Goal: Information Seeking & Learning: Find specific fact

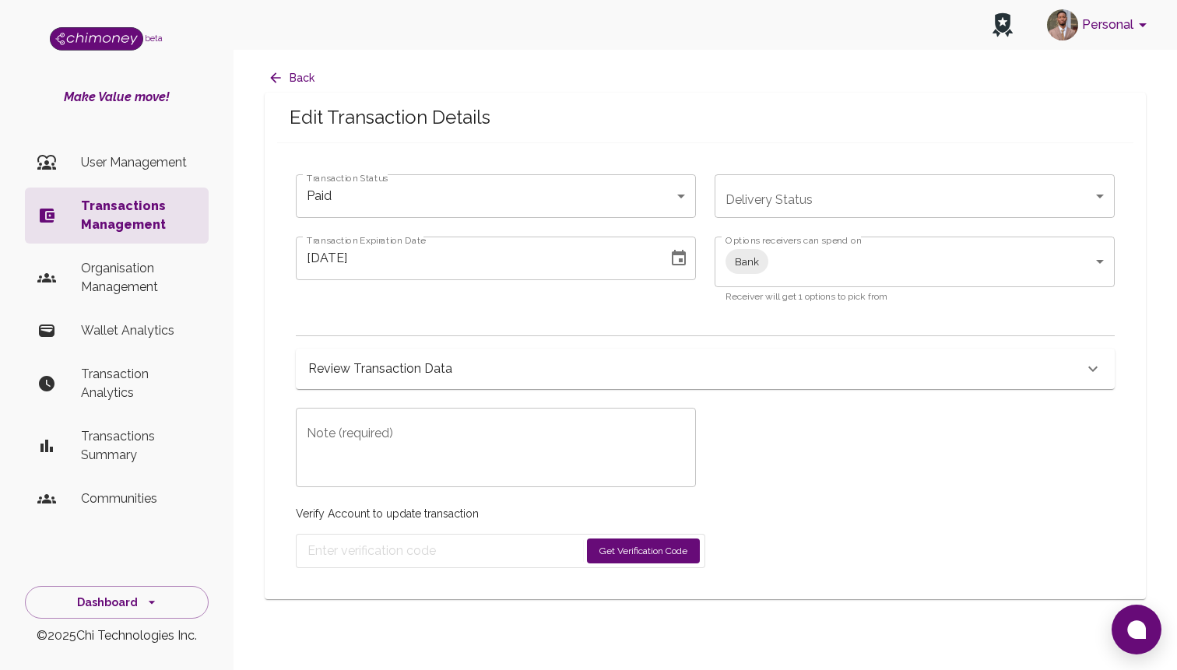
click at [149, 215] on p "Transactions Management" at bounding box center [138, 215] width 115 height 37
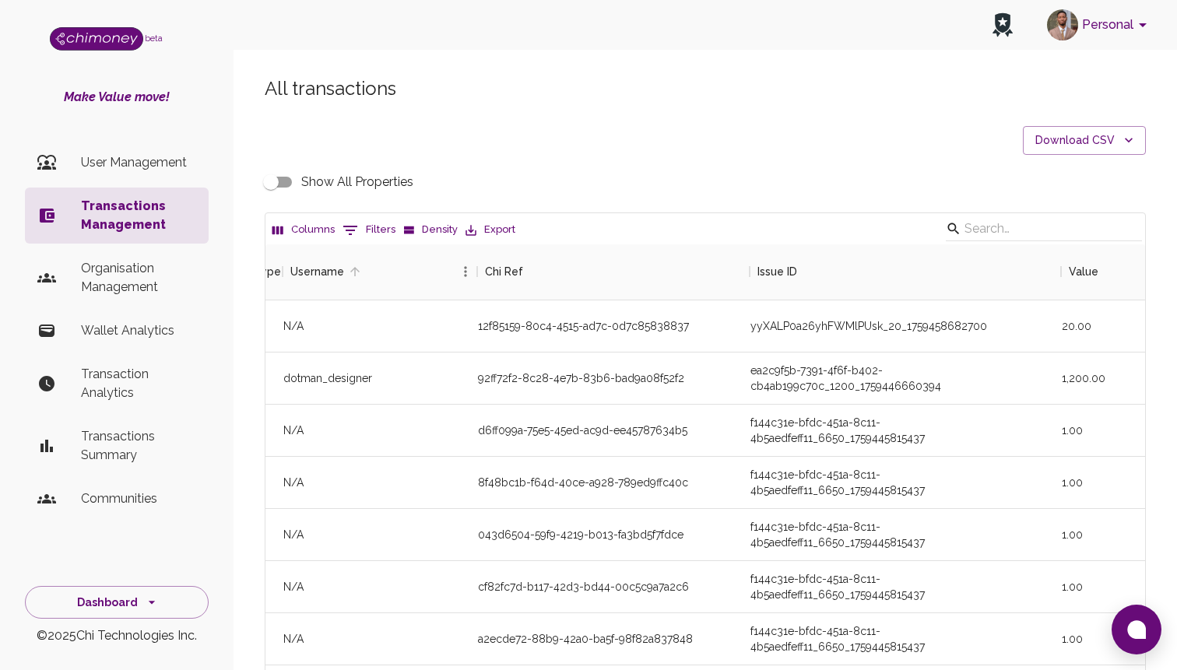
scroll to position [0, 84]
click at [358, 231] on icon "Show filters" at bounding box center [350, 230] width 19 height 19
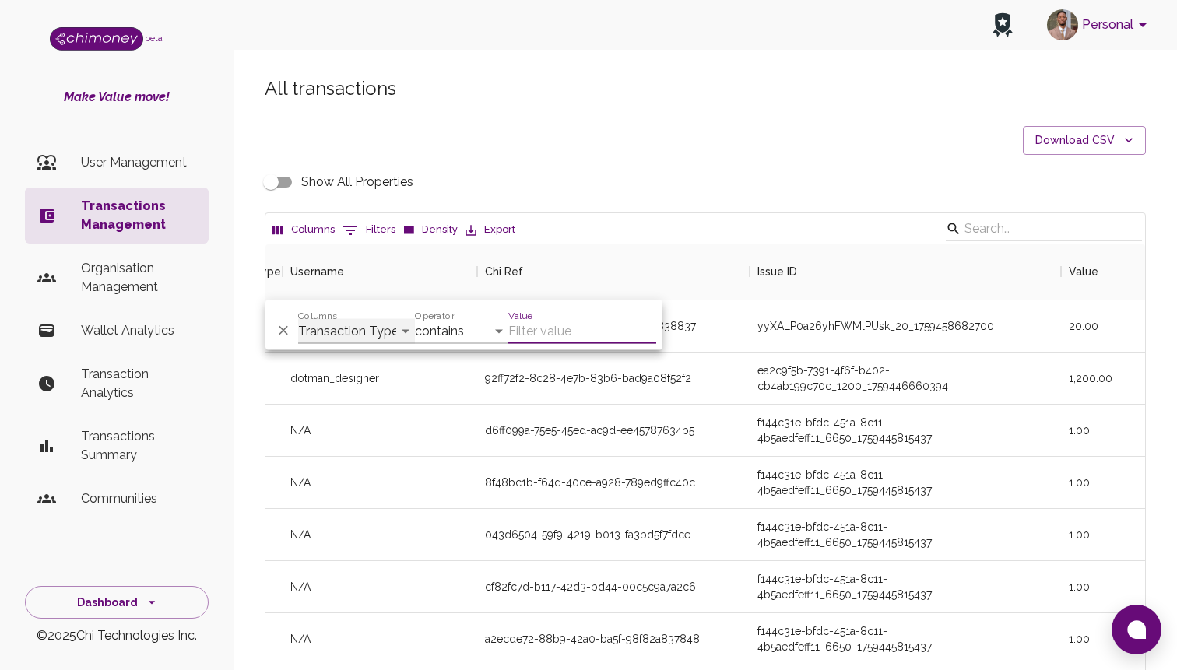
click at [378, 331] on select "Transaction Type Username Chi Ref Issue ID Value Amount Currency Fee ($) FX Rat…" at bounding box center [356, 331] width 117 height 25
select select "email"
click at [298, 319] on select "Transaction Type Username Chi Ref Issue ID Value Amount Currency Fee ($) FX Rat…" at bounding box center [356, 331] width 117 height 25
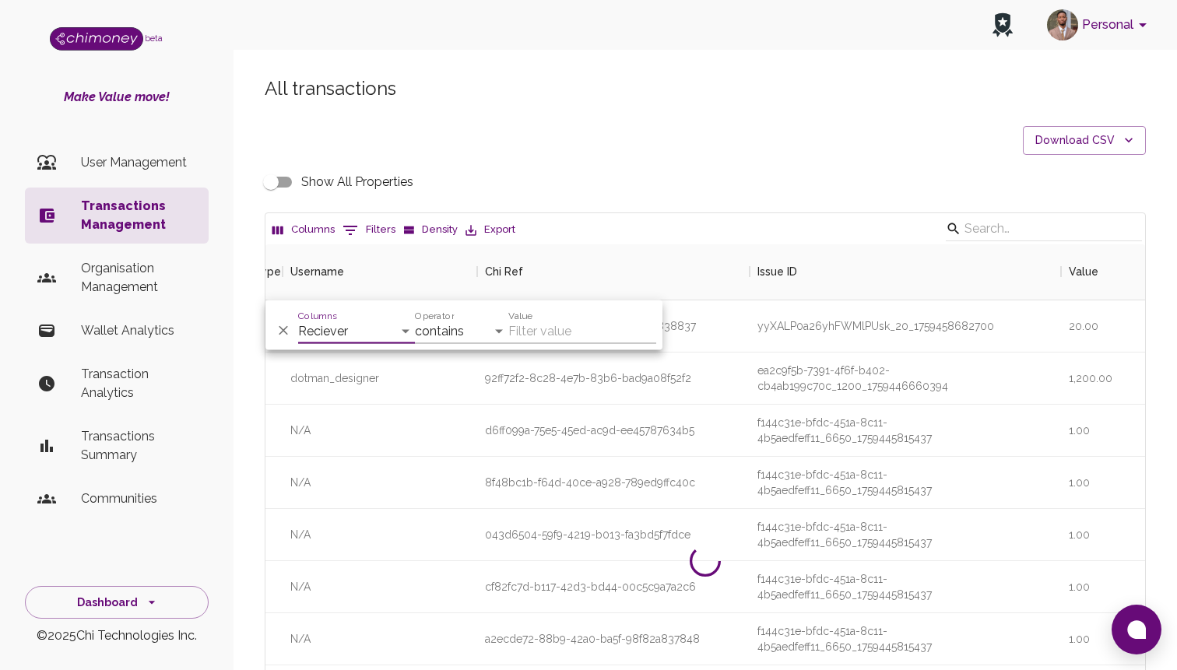
click at [478, 345] on div "And Or Columns Transaction Type Username Chi Ref Issue ID Value Amount Currency…" at bounding box center [464, 326] width 397 height 50
click at [481, 332] on select "contains equals starts with ends with is empty is not empty is any of" at bounding box center [461, 331] width 93 height 25
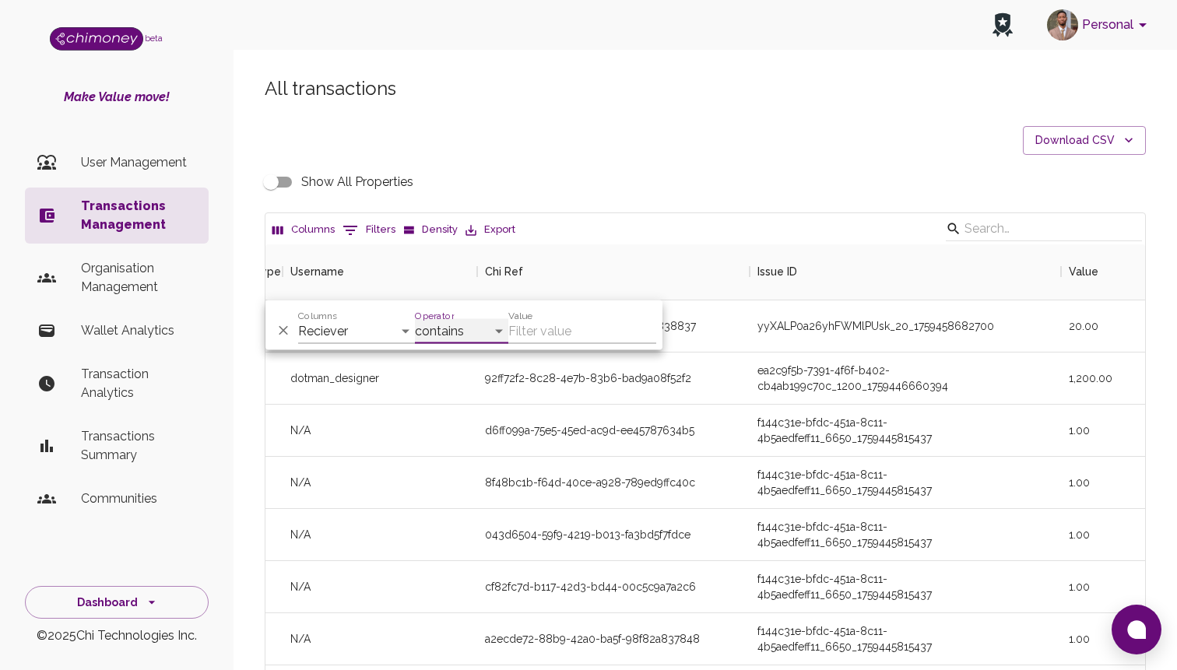
select select "equals"
click at [415, 319] on select "contains equals starts with ends with is empty is not empty is any of" at bounding box center [461, 331] width 93 height 25
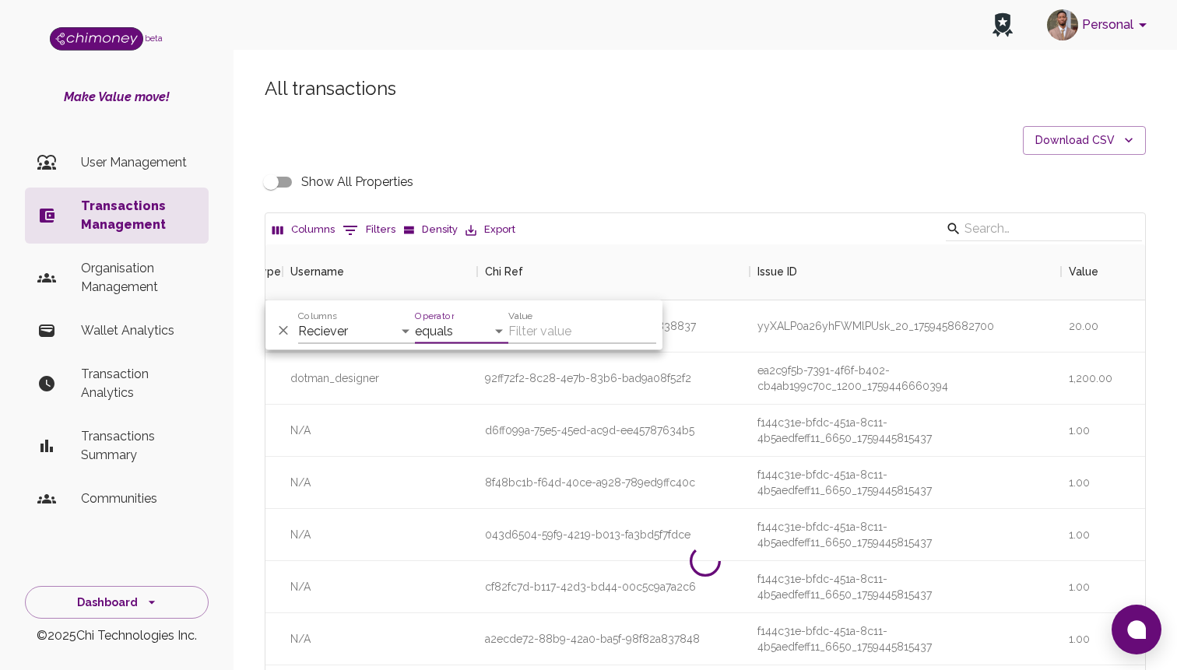
click at [579, 328] on input "Value" at bounding box center [582, 331] width 148 height 25
paste input "[EMAIL_ADDRESS][DOMAIN_NAME]"
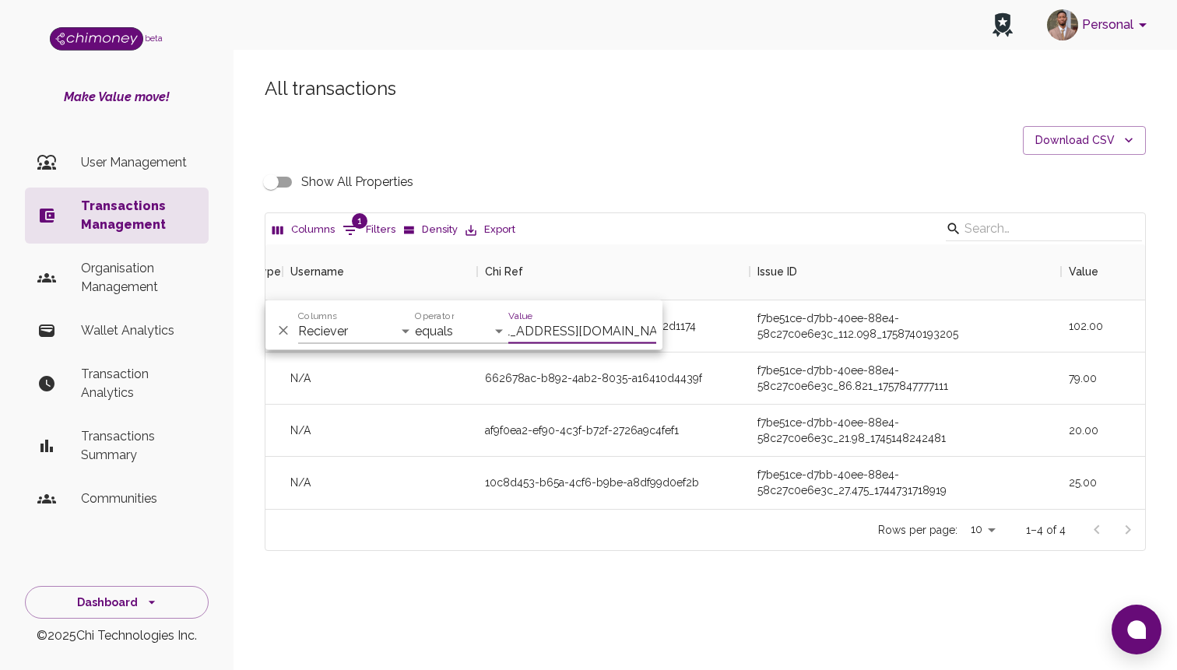
scroll to position [265, 880]
type input "[EMAIL_ADDRESS][DOMAIN_NAME]"
click at [789, 401] on div "f7be51ce-d7bb-40ee-88e4-58c27c0e6e3c_86.821_1757847777111" at bounding box center [905, 379] width 311 height 52
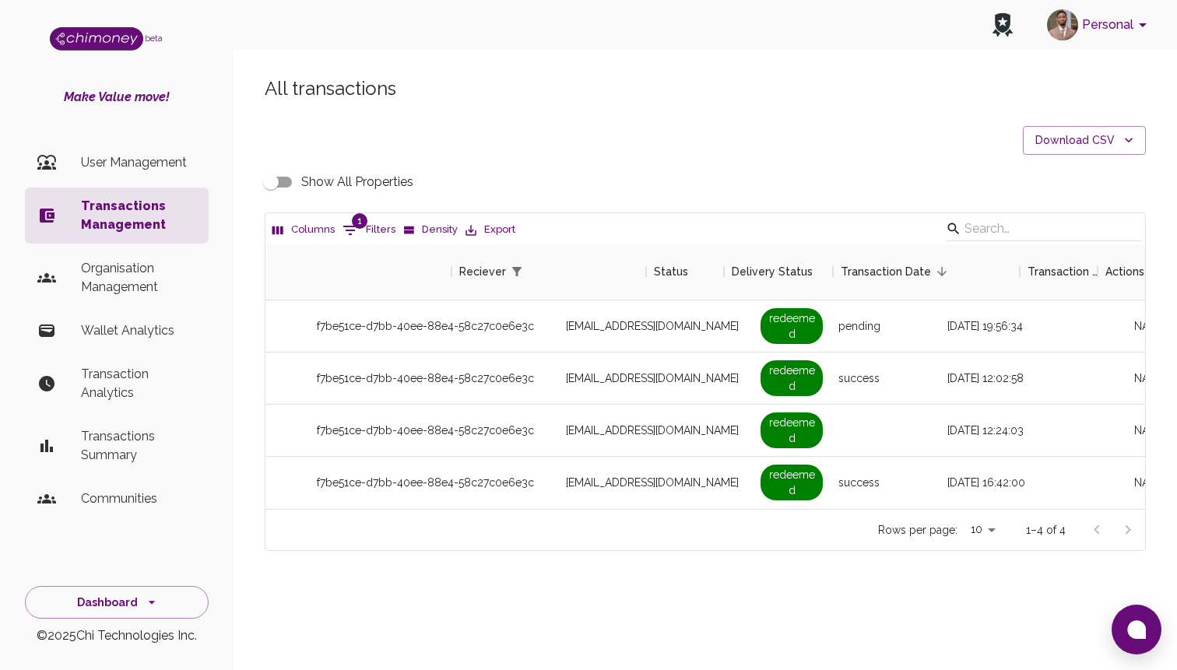
scroll to position [0, 1339]
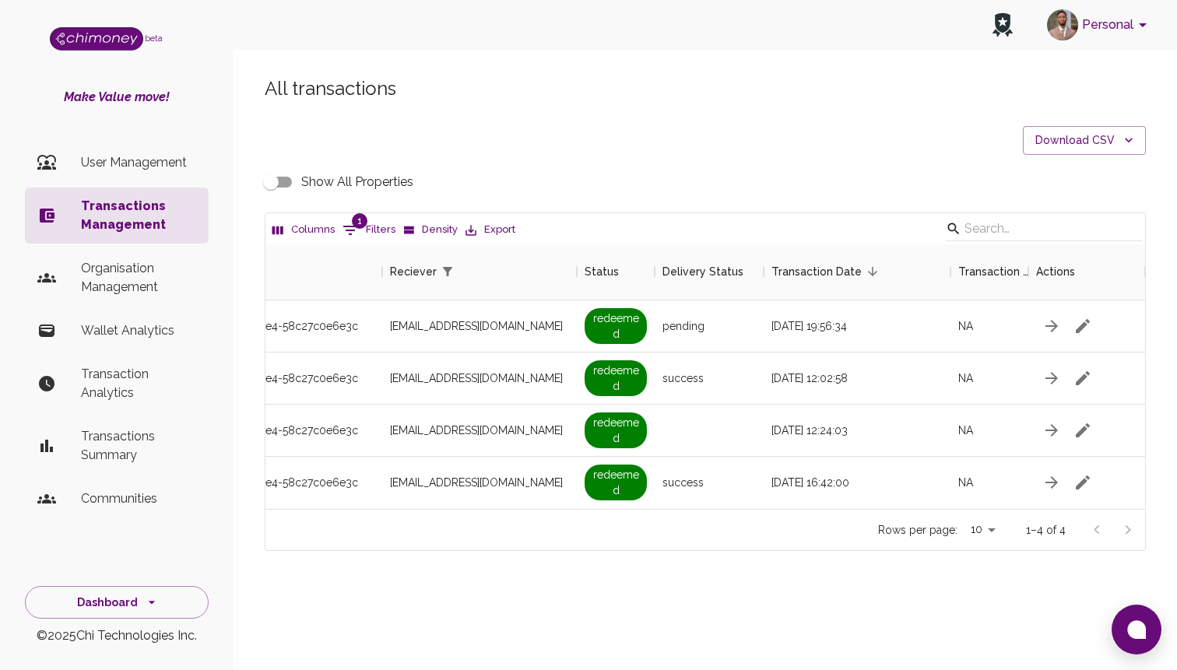
click at [290, 178] on input "Show All Properties" at bounding box center [271, 182] width 89 height 30
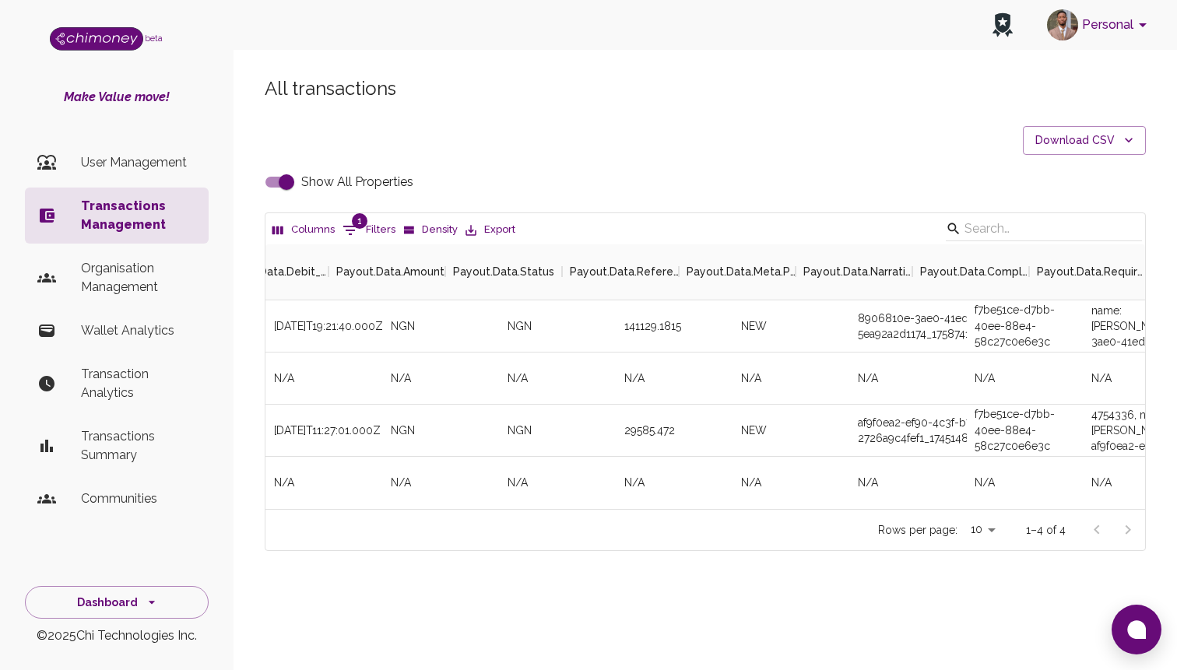
scroll to position [0, 4142]
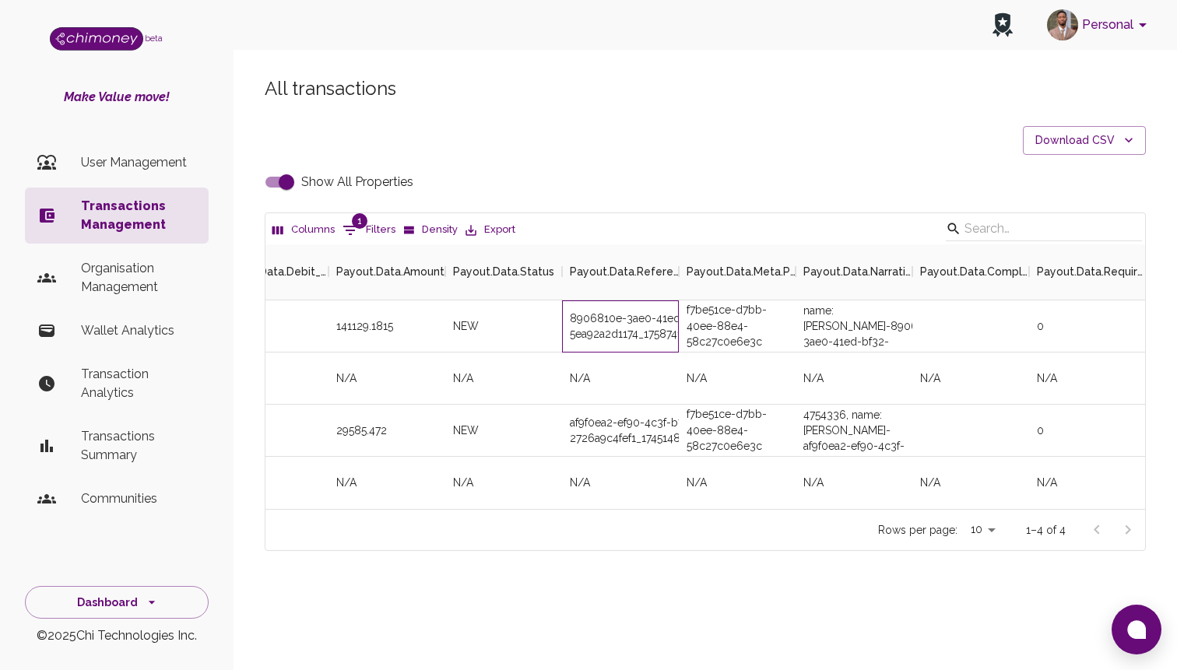
click at [621, 332] on div "8906810e-3ae0-41ed-bf32-5ea92a2d1174_1758741700318" at bounding box center [620, 327] width 117 height 52
copy div "8906810e-3ae0-41ed-bf32-5ea92a2d1174_1758741700318"
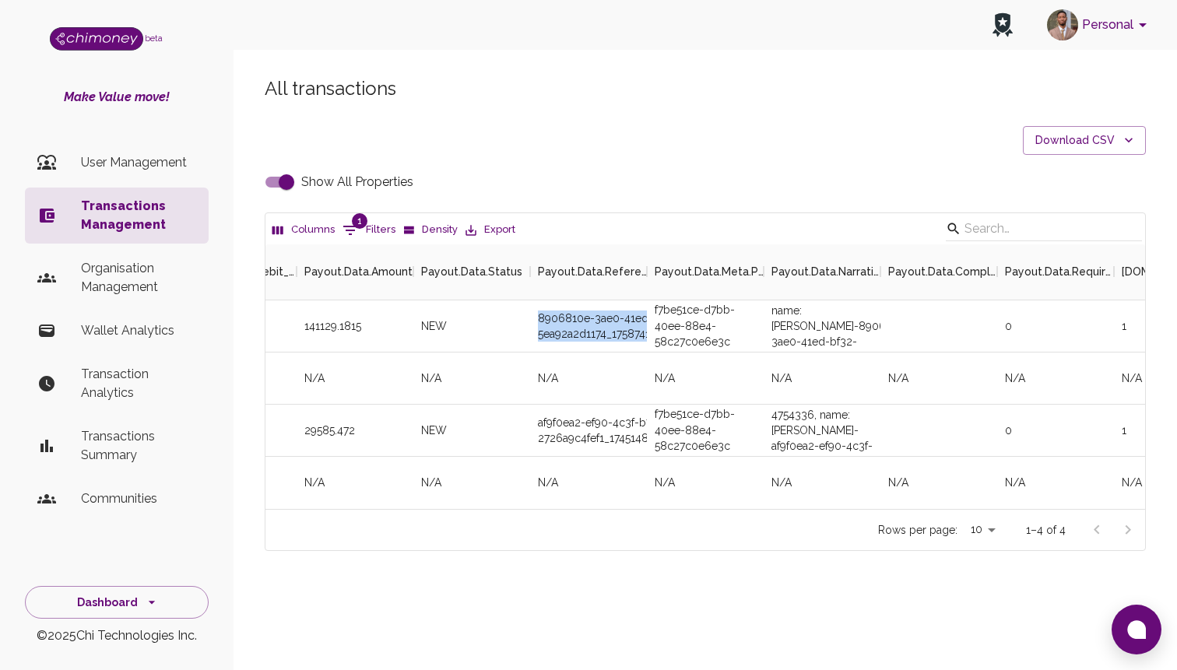
click at [280, 185] on input "Show All Properties" at bounding box center [286, 182] width 89 height 30
checkbox input "false"
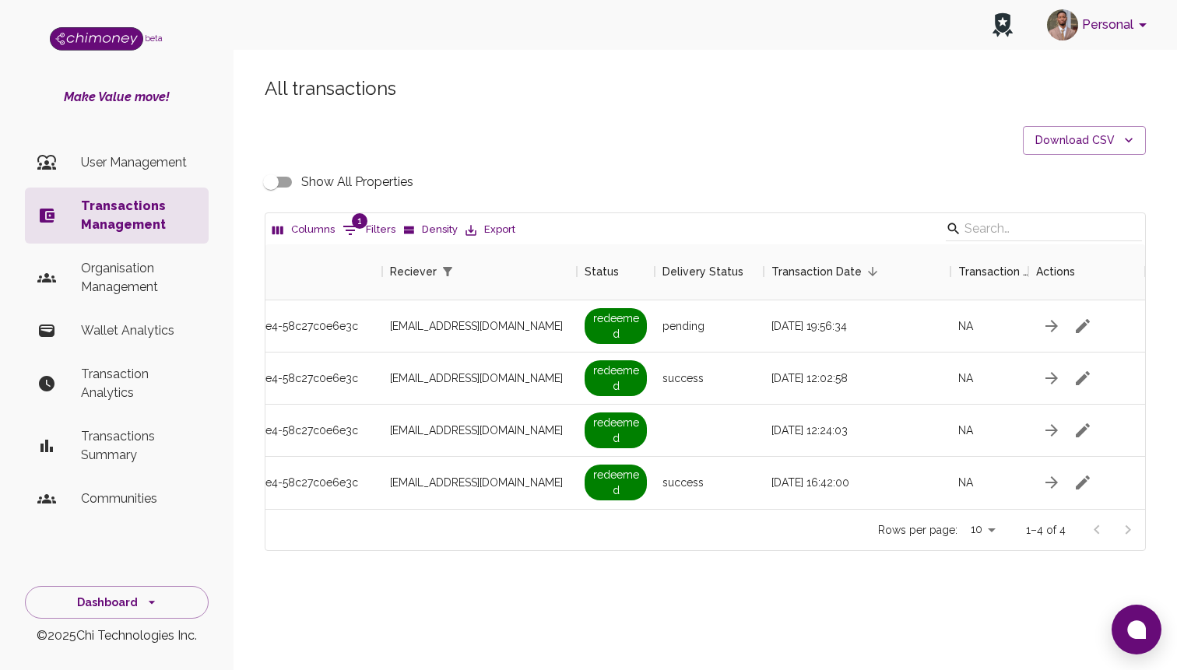
scroll to position [0, 1300]
